Goal: Task Accomplishment & Management: Use online tool/utility

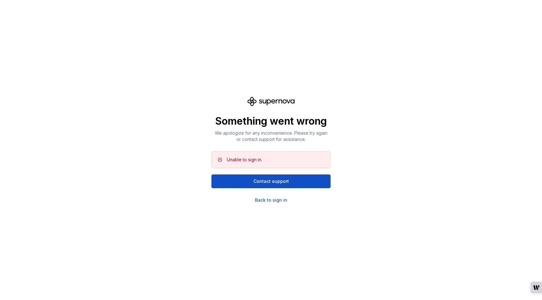
click at [238, 221] on div "Something went wrong We apologize for any inconvenience. Please try again or co…" at bounding box center [271, 150] width 542 height 300
click at [275, 201] on div "Back to sign in" at bounding box center [271, 200] width 32 height 6
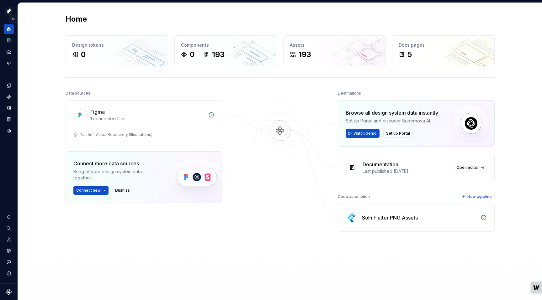
click at [13, 18] on button "Expand sidebar" at bounding box center [13, 19] width 9 height 9
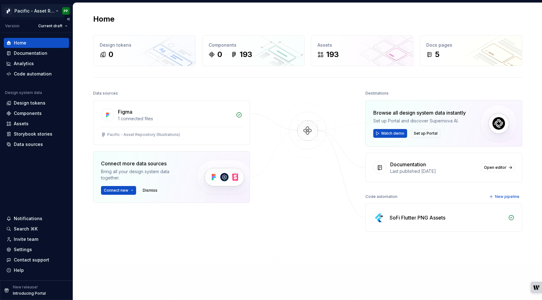
click at [36, 8] on html "Pacific - Asset Repository (Illustrations) PP Version Current draft Home Docume…" at bounding box center [271, 150] width 542 height 300
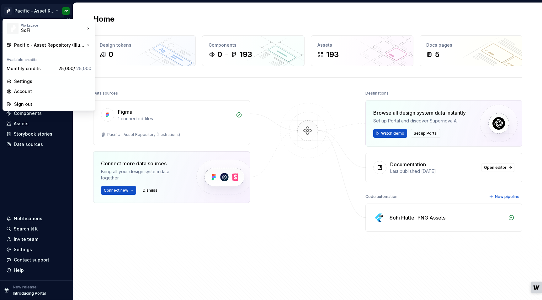
click at [36, 8] on html "Pacific - Asset Repository (Illustrations) PP Version Current draft Home Docume…" at bounding box center [271, 150] width 542 height 300
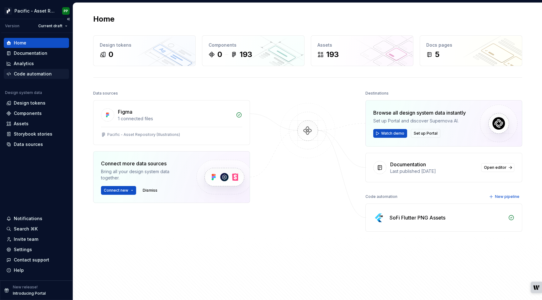
click at [30, 74] on div "Code automation" at bounding box center [33, 74] width 38 height 6
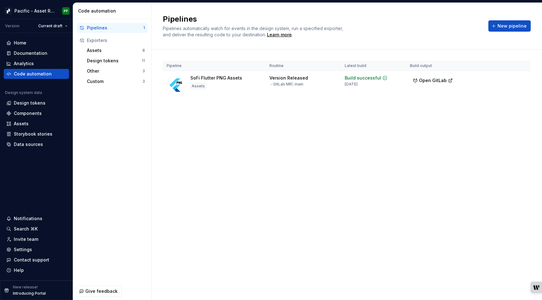
click at [228, 136] on div "Pipelines Pipelines automatically watch for events in the design system, run a …" at bounding box center [346, 152] width 390 height 298
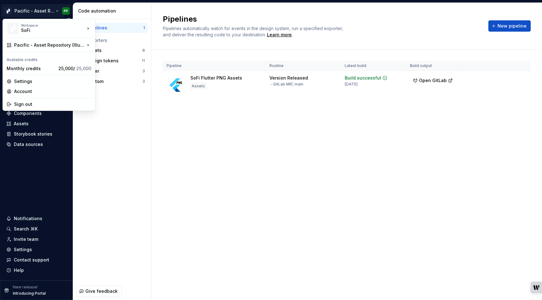
click at [57, 11] on html "Pacific - Asset Repository (Illustrations) PP Version Current draft Home Docume…" at bounding box center [271, 150] width 542 height 300
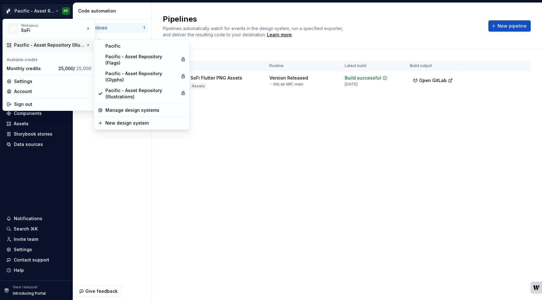
click at [222, 112] on html "Pacific - Asset Repository (Illustrations) PP Version Current draft Home Docume…" at bounding box center [271, 150] width 542 height 300
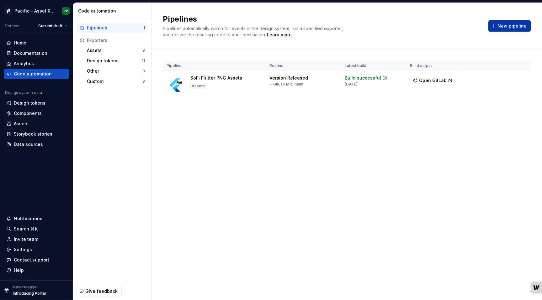
click at [508, 27] on span "New pipeline" at bounding box center [511, 26] width 29 height 6
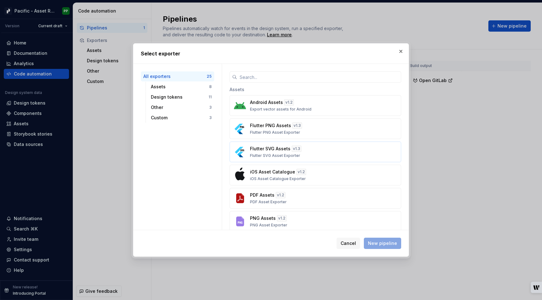
click at [318, 153] on div "Flutter SVG Assets v 1.3 Flutter SVG Asset Exporter" at bounding box center [313, 152] width 127 height 13
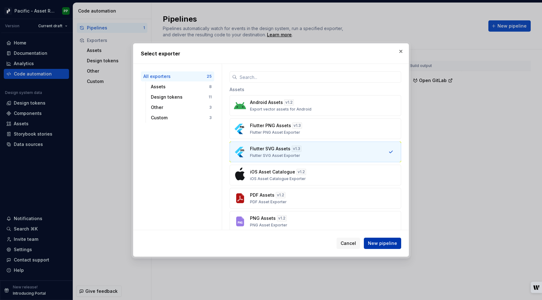
click at [389, 245] on span "New pipeline" at bounding box center [382, 243] width 29 height 6
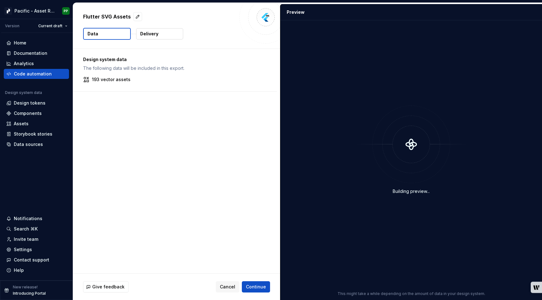
click at [100, 34] on button "Data" at bounding box center [107, 34] width 48 height 12
click at [228, 283] on button "Cancel" at bounding box center [228, 287] width 24 height 11
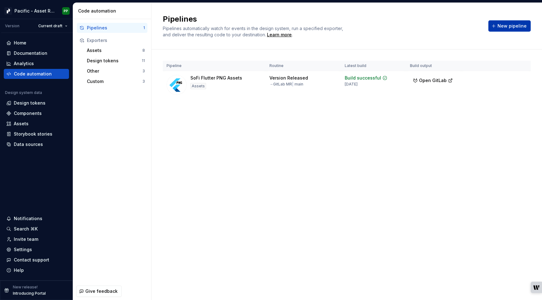
click at [498, 26] on button "New pipeline" at bounding box center [509, 25] width 42 height 11
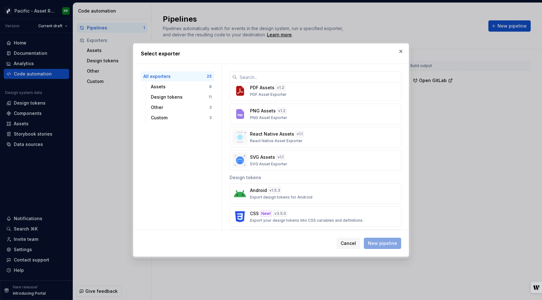
scroll to position [109, 0]
click at [181, 118] on div "Custom" at bounding box center [180, 118] width 58 height 6
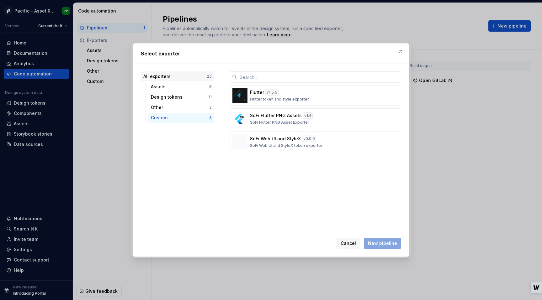
click at [183, 77] on div "All exporters" at bounding box center [174, 76] width 63 height 6
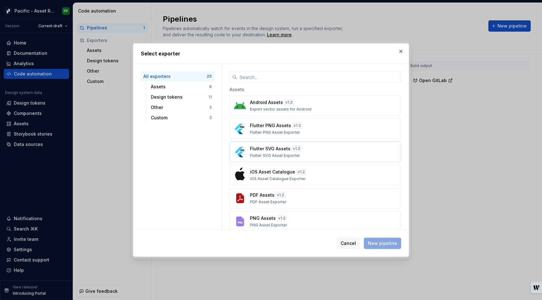
click at [336, 153] on div "Flutter SVG Assets v 1.3 Flutter SVG Asset Exporter" at bounding box center [313, 152] width 127 height 13
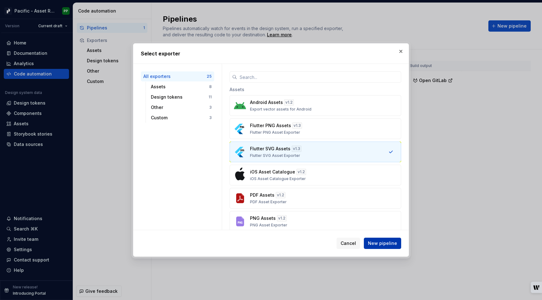
click at [387, 242] on span "New pipeline" at bounding box center [382, 243] width 29 height 6
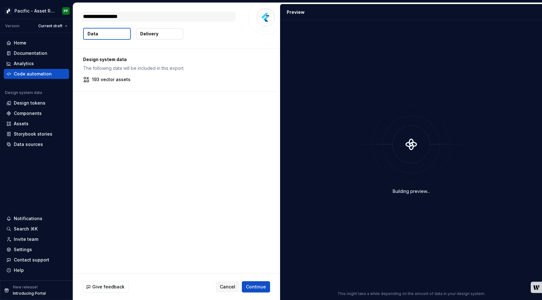
click at [141, 18] on textarea "**********" at bounding box center [159, 17] width 154 height 10
click at [153, 35] on p "Delivery" at bounding box center [149, 34] width 18 height 6
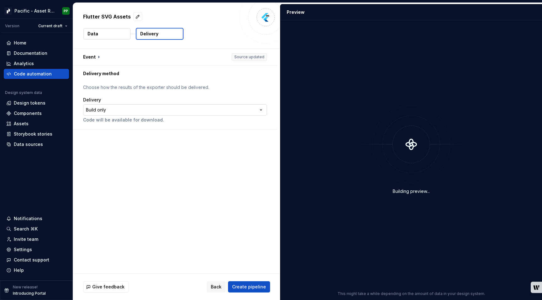
click at [254, 113] on html "**********" at bounding box center [271, 150] width 542 height 300
click at [243, 96] on html "**********" at bounding box center [271, 150] width 542 height 300
click at [98, 57] on button "button" at bounding box center [175, 57] width 204 height 16
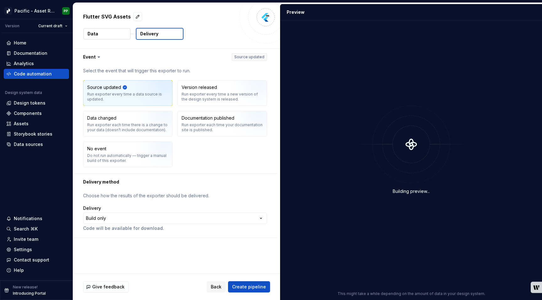
click at [118, 34] on button "Data" at bounding box center [106, 33] width 47 height 11
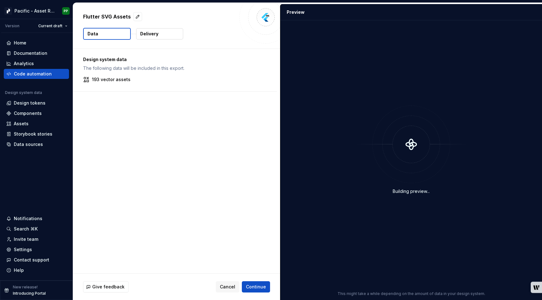
click at [115, 14] on p "Flutter SVG Assets" at bounding box center [107, 17] width 48 height 8
click at [94, 15] on p "Flutter SVG Assets" at bounding box center [107, 17] width 48 height 8
click at [136, 17] on button "button" at bounding box center [137, 16] width 9 height 9
type textarea "*"
click at [135, 17] on textarea "**********" at bounding box center [159, 17] width 154 height 10
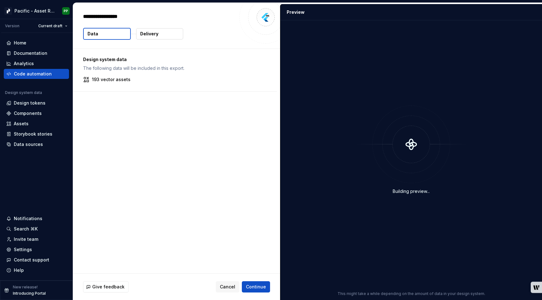
click at [179, 122] on div "Design system data The following data will be included in this export. 193 vect…" at bounding box center [176, 161] width 207 height 225
click at [161, 33] on button "Delivery" at bounding box center [159, 33] width 47 height 11
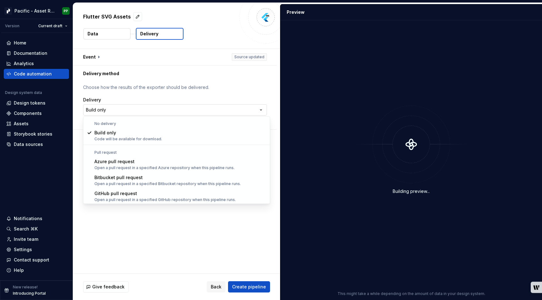
click at [253, 111] on html "**********" at bounding box center [271, 150] width 542 height 300
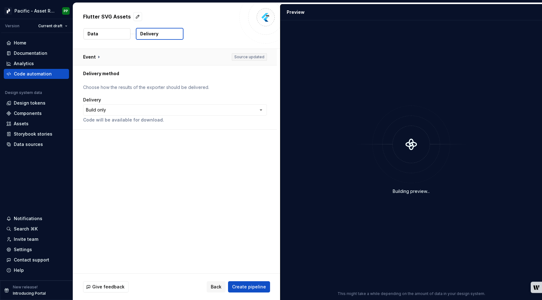
click at [112, 57] on html "**********" at bounding box center [271, 150] width 542 height 300
click at [99, 58] on button "button" at bounding box center [175, 57] width 204 height 16
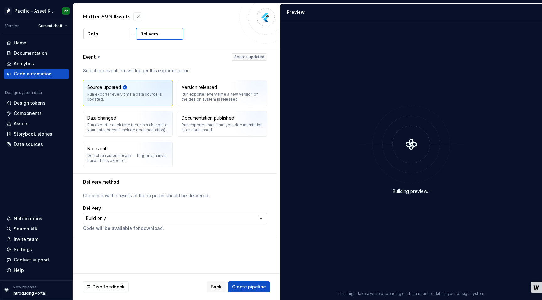
click at [219, 220] on html "**********" at bounding box center [271, 150] width 542 height 300
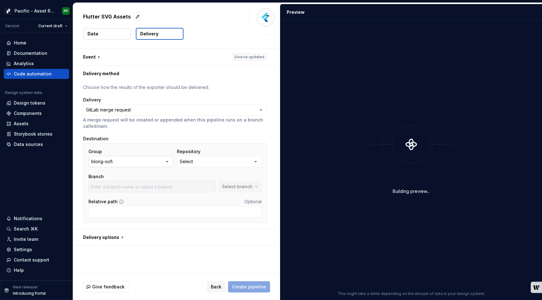
click at [166, 160] on icon "button" at bounding box center [167, 162] width 6 height 6
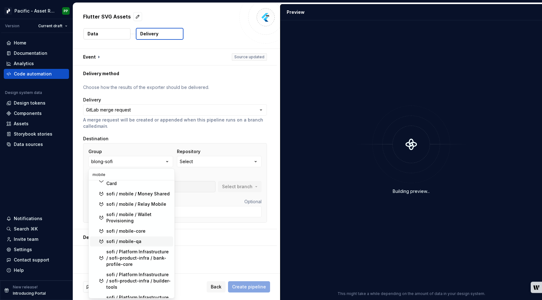
scroll to position [193, 0]
type input "mobile"
click at [141, 228] on div "sofi / mobile-core" at bounding box center [125, 231] width 39 height 6
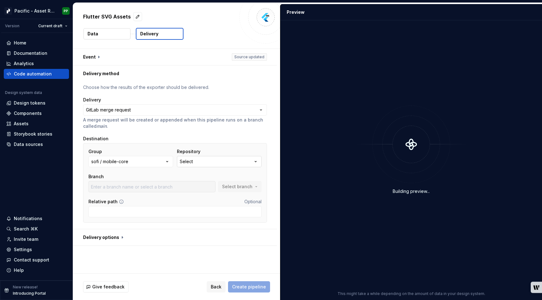
click at [238, 160] on button "Select" at bounding box center [219, 161] width 85 height 11
type input "sofi_design"
click at [266, 175] on span "Fetch latest" at bounding box center [264, 174] width 22 height 5
click at [210, 174] on input "sofi_design" at bounding box center [212, 174] width 66 height 11
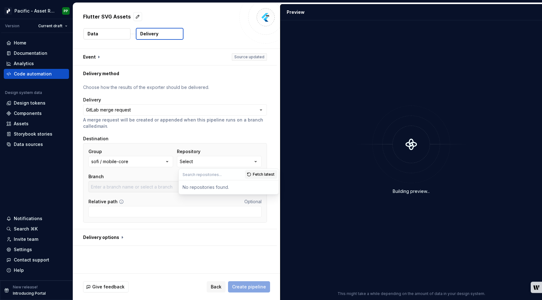
click at [161, 173] on div "Group sofi / mobile-core Repository Select Branch Select branch" at bounding box center [174, 171] width 173 height 44
click at [170, 161] on icon "button" at bounding box center [167, 162] width 6 height 6
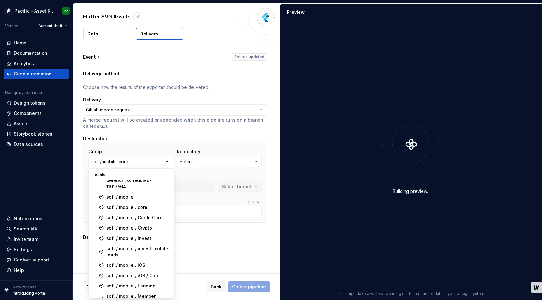
scroll to position [0, 0]
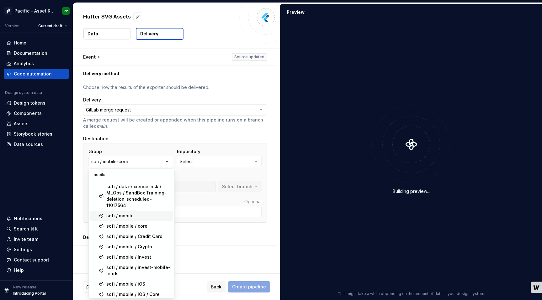
type input "mobile"
click at [127, 213] on div "sofi / mobile" at bounding box center [119, 216] width 27 height 6
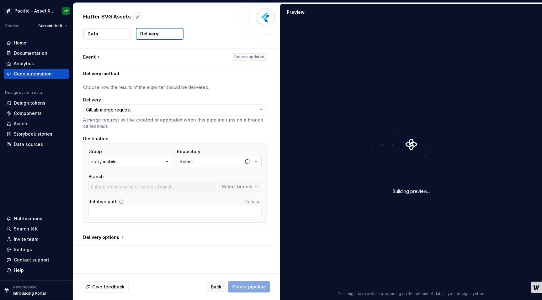
click at [259, 163] on icon "button" at bounding box center [255, 162] width 6 height 6
type input "tokens"
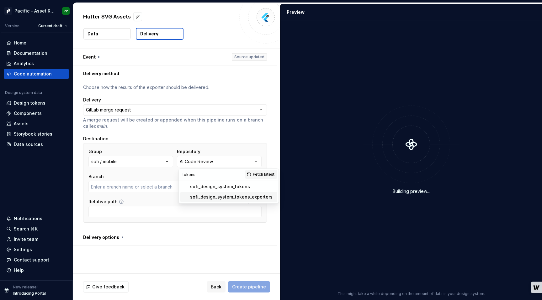
type input "main"
type input "tokens"
click at [203, 188] on div "sofi_design_system_tokens" at bounding box center [220, 187] width 60 height 6
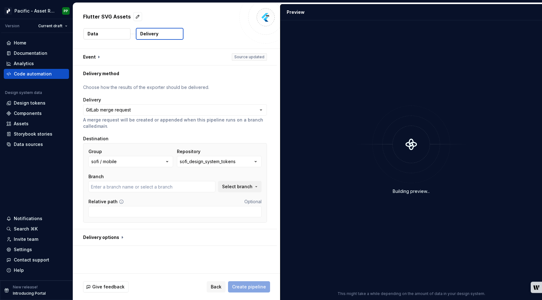
type input "main"
click at [186, 215] on input "Relative path" at bounding box center [174, 211] width 173 height 11
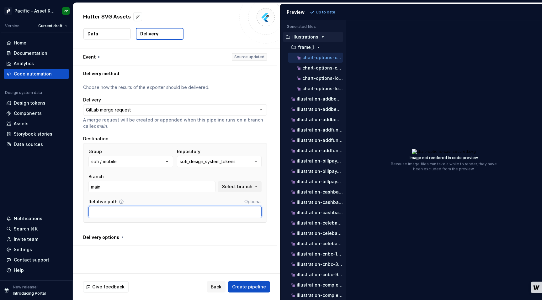
type input "flutter/lib/svg/"
click at [173, 257] on div "**********" at bounding box center [176, 161] width 207 height 225
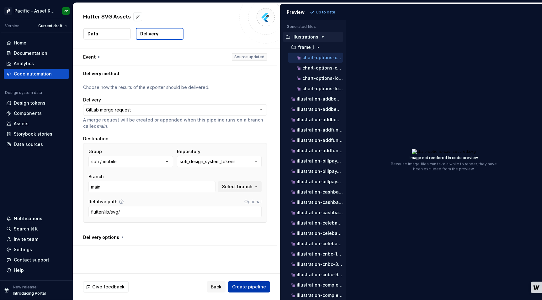
click at [255, 288] on span "Create pipeline" at bounding box center [249, 287] width 34 height 6
